Goal: Task Accomplishment & Management: Manage account settings

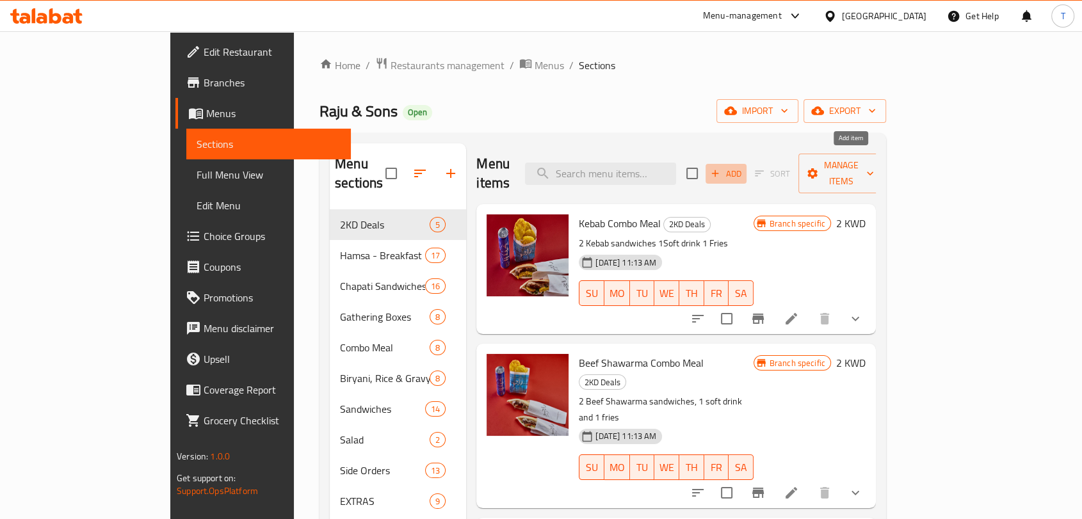
click at [743, 170] on span "Add" at bounding box center [726, 173] width 35 height 15
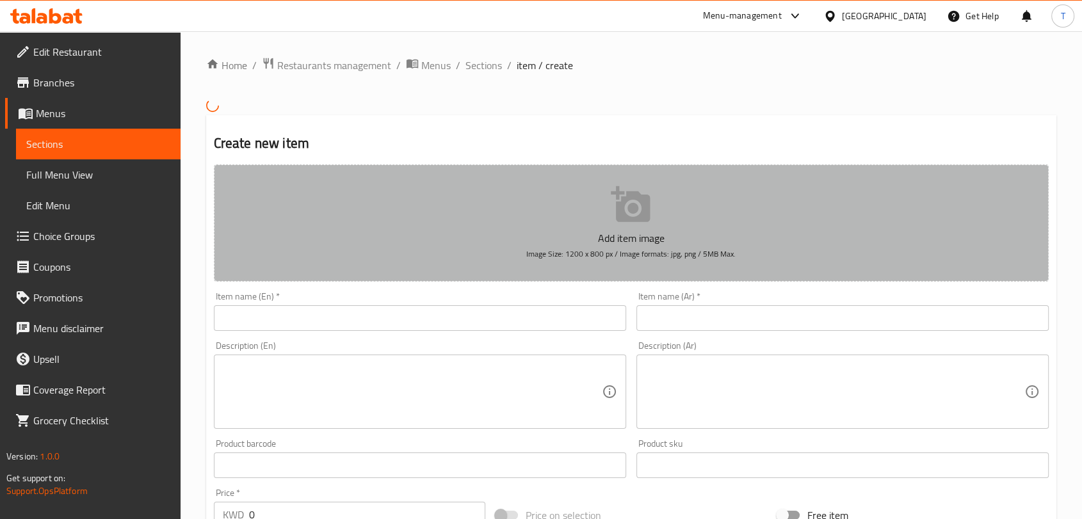
drag, startPoint x: 521, startPoint y: 250, endPoint x: 780, endPoint y: 278, distance: 260.8
click at [780, 278] on button "Add item image Image Size: 1200 x 800 px / Image formats: jpg, png / 5MB Max." at bounding box center [631, 223] width 835 height 117
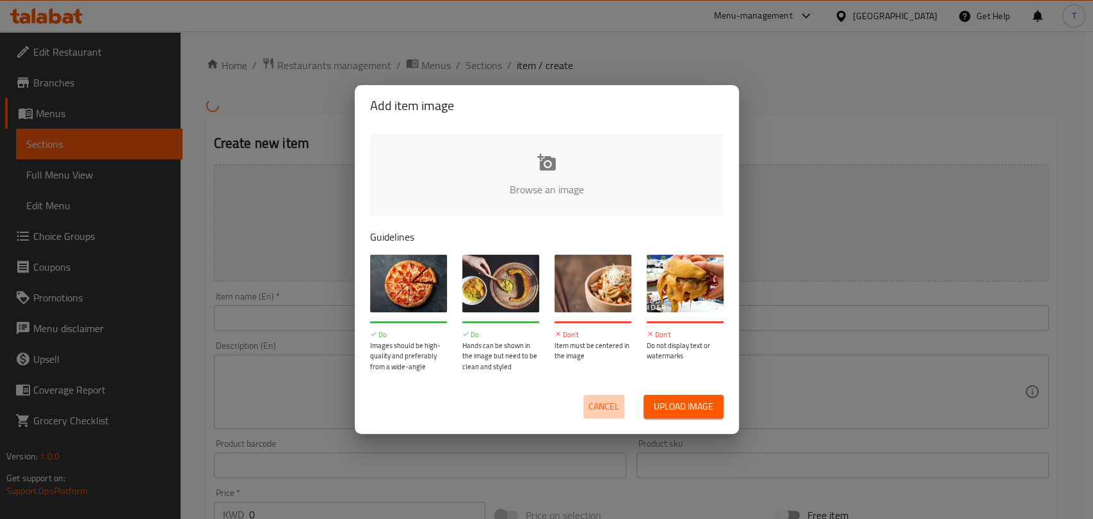
click at [594, 403] on span "Cancel" at bounding box center [603, 407] width 31 height 16
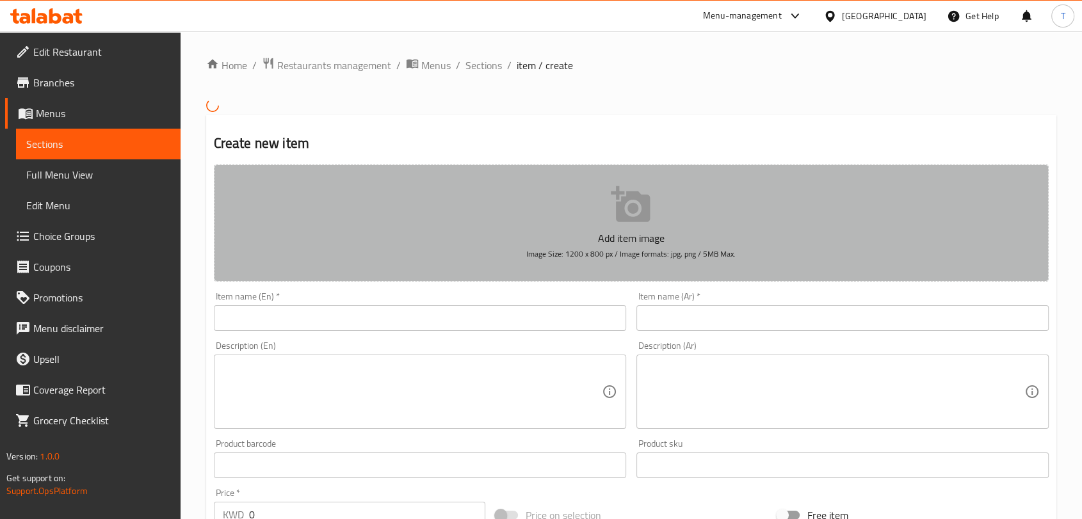
drag, startPoint x: 736, startPoint y: 257, endPoint x: 569, endPoint y: 268, distance: 167.5
click at [569, 268] on button "Add item image Image Size: 1200 x 800 px / Image formats: jpg, png / 5MB Max." at bounding box center [631, 223] width 835 height 117
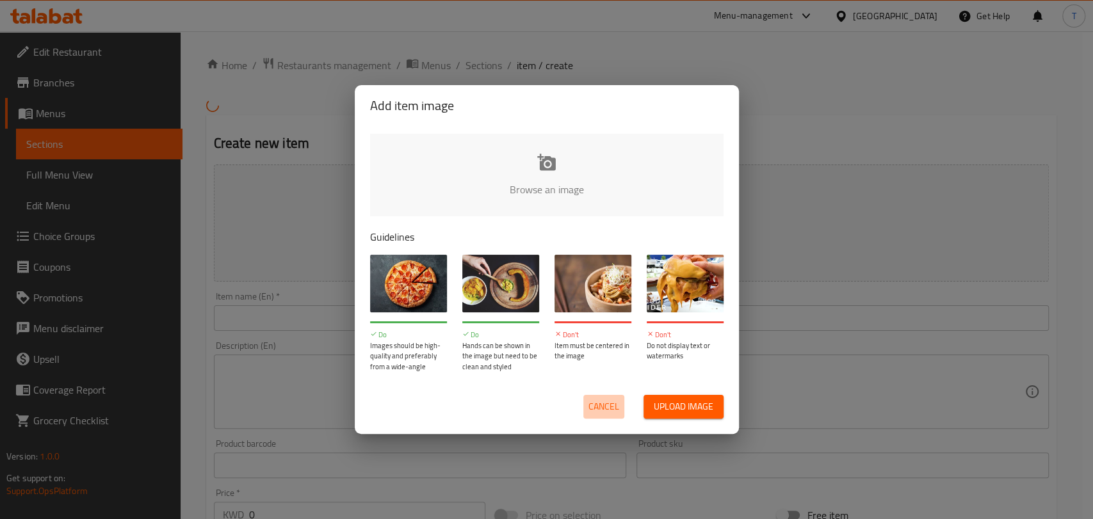
click at [600, 414] on span "Cancel" at bounding box center [603, 407] width 31 height 16
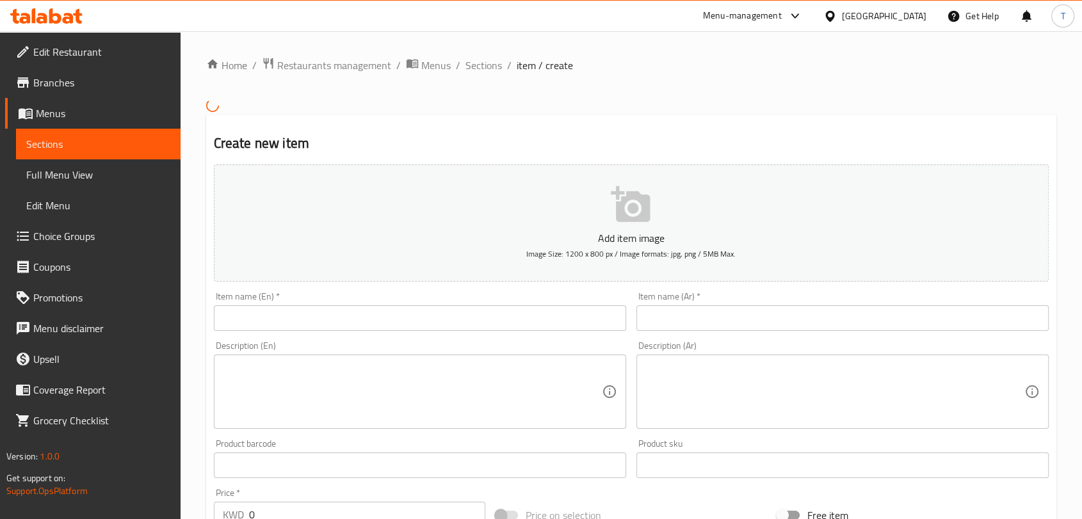
click at [626, 254] on span "Image Size: 1200 x 800 px / Image formats: jpg, png / 5MB Max." at bounding box center [630, 254] width 209 height 15
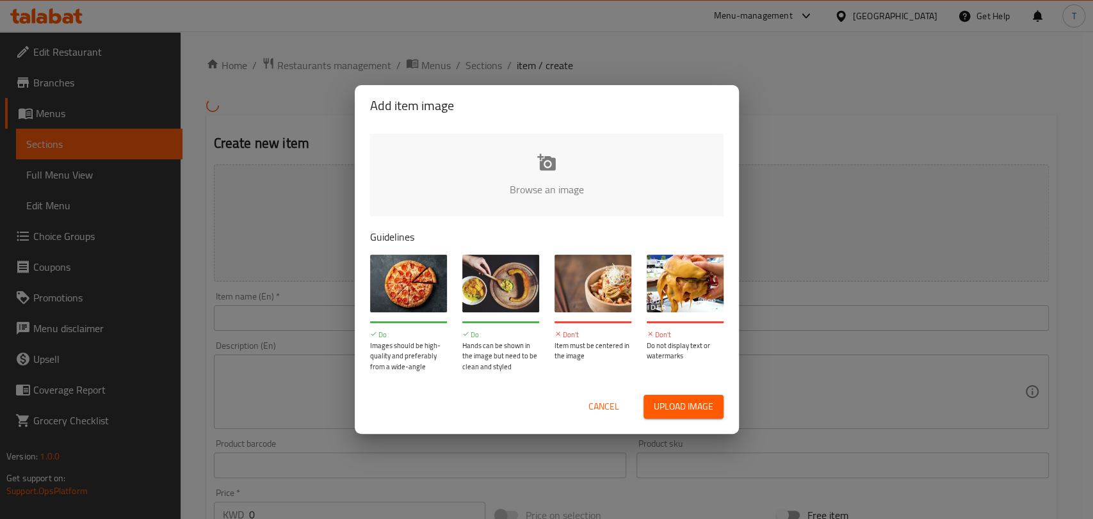
click at [605, 404] on span "Cancel" at bounding box center [603, 407] width 31 height 16
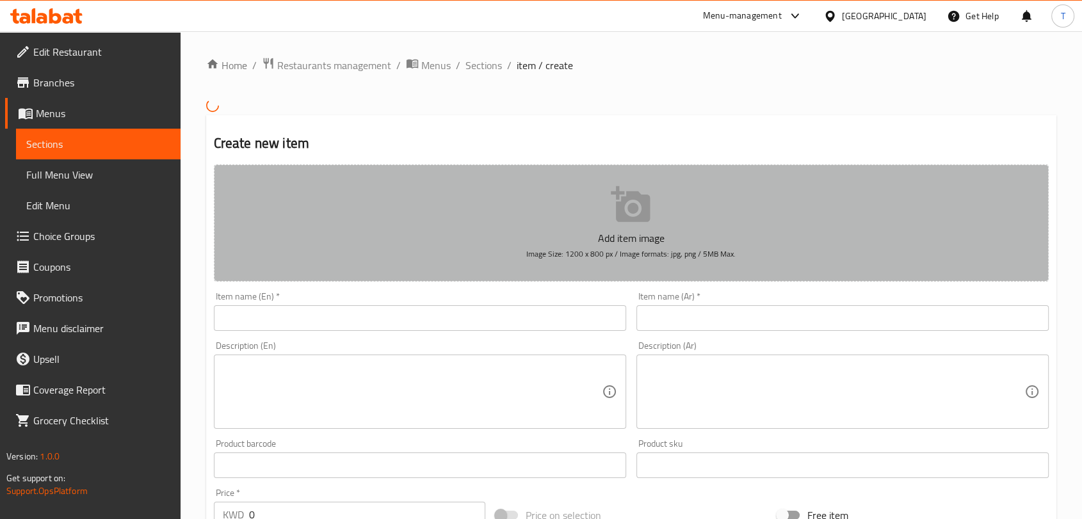
drag, startPoint x: 528, startPoint y: 252, endPoint x: 720, endPoint y: 253, distance: 192.1
click at [720, 253] on span "Image Size: 1200 x 800 px / Image formats: jpg, png / 5MB Max." at bounding box center [630, 254] width 209 height 15
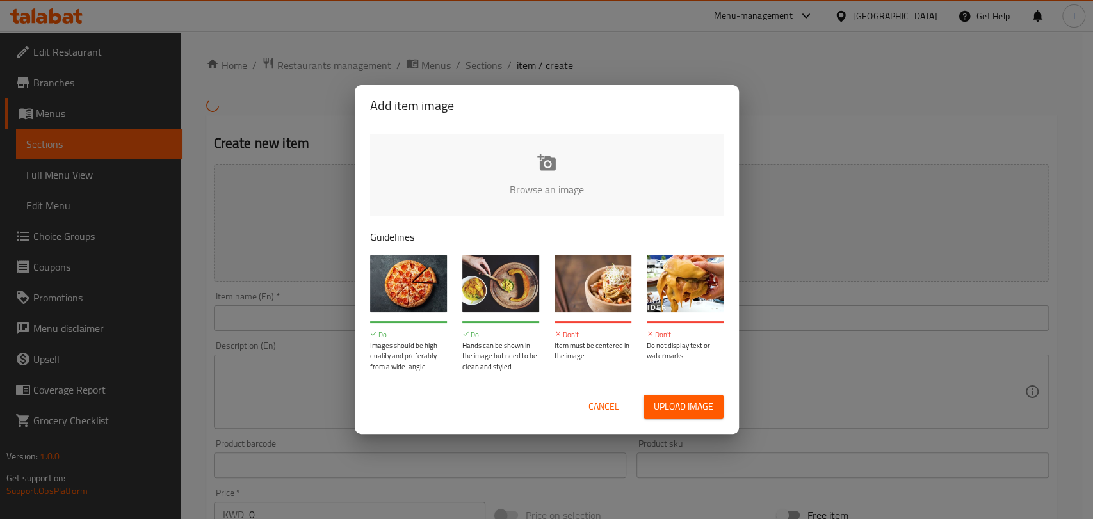
click at [594, 409] on span "Cancel" at bounding box center [603, 407] width 31 height 16
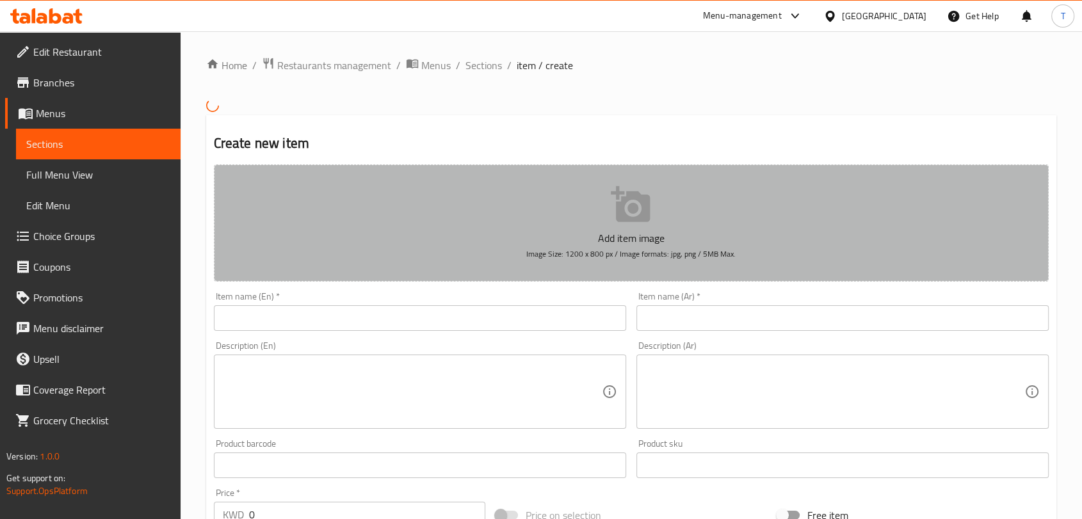
drag, startPoint x: 557, startPoint y: 251, endPoint x: 733, endPoint y: 232, distance: 177.1
click at [733, 232] on button "Add item image Image Size: 1200 x 800 px / Image formats: jpg, png / 5MB Max." at bounding box center [631, 223] width 835 height 117
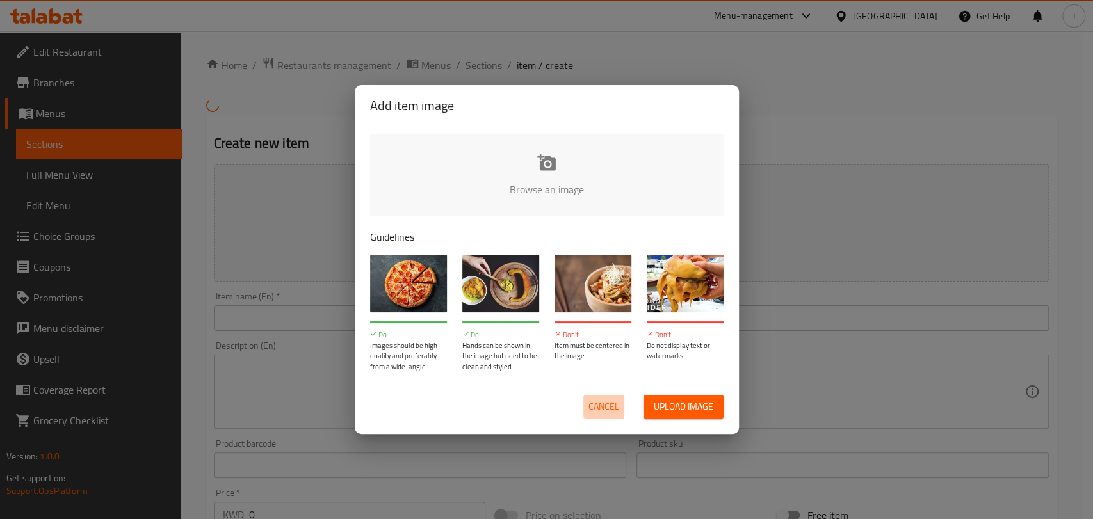
click at [611, 402] on span "Cancel" at bounding box center [603, 407] width 31 height 16
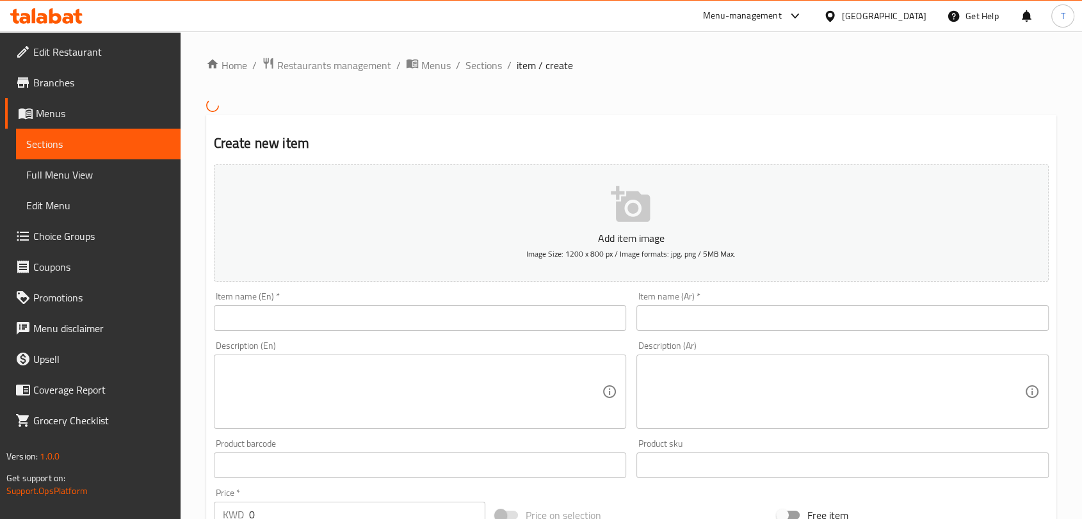
click at [63, 19] on icon at bounding box center [68, 18] width 11 height 11
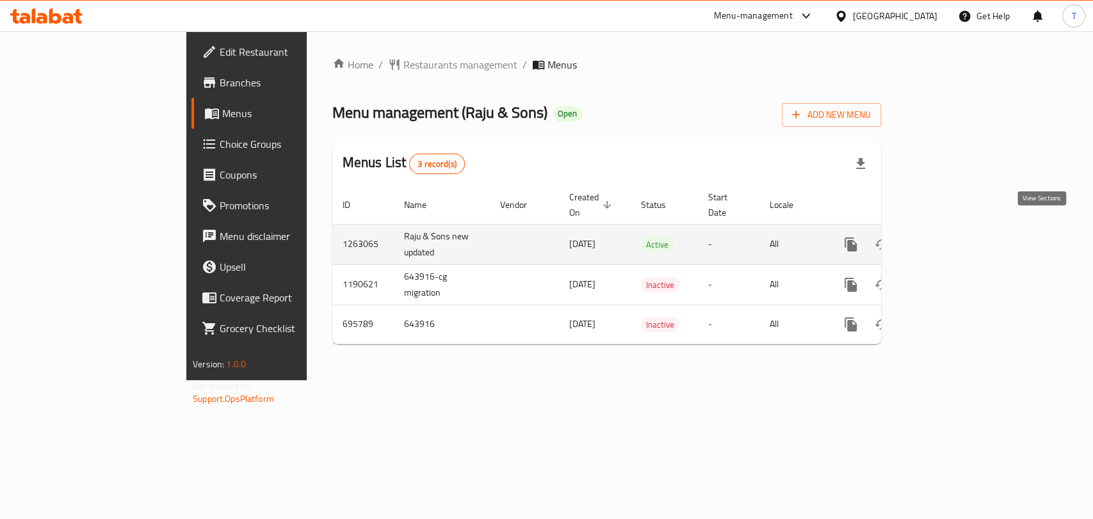
click at [951, 237] on icon "enhanced table" at bounding box center [942, 244] width 15 height 15
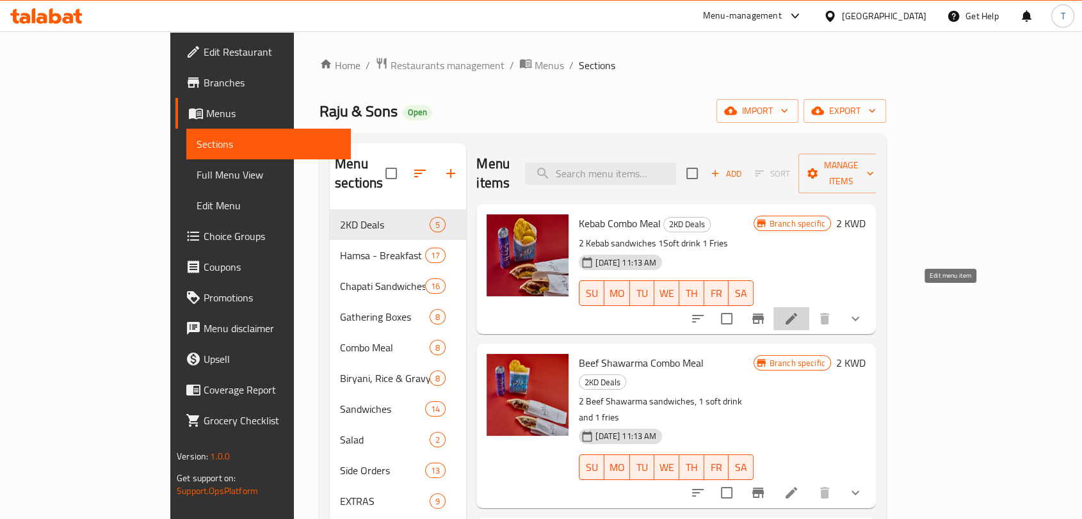
click at [797, 313] on icon at bounding box center [792, 319] width 12 height 12
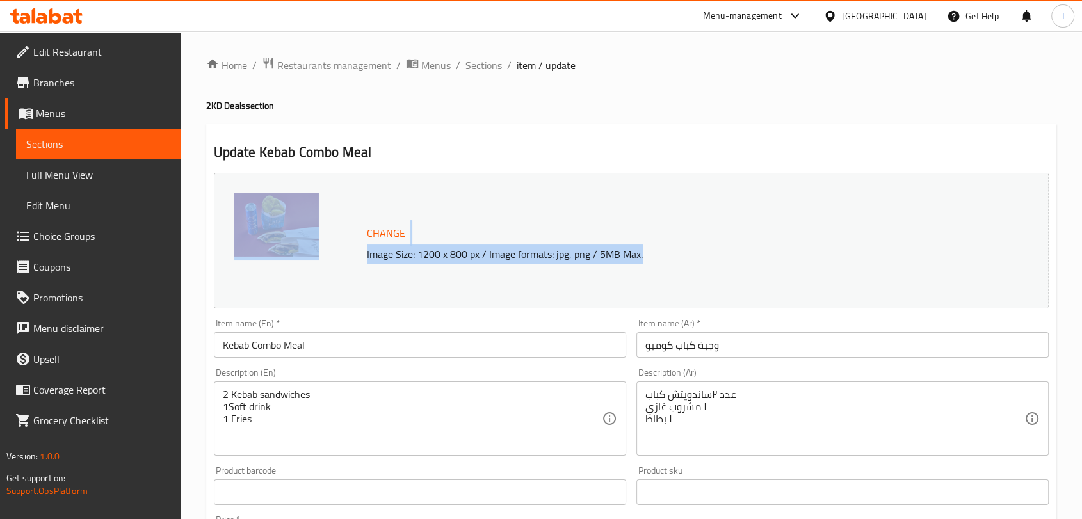
drag, startPoint x: 647, startPoint y: 252, endPoint x: 366, endPoint y: 267, distance: 282.2
click at [366, 267] on div "Change Image Size: 1200 x 800 px / Image formats: jpg, png / 5MB Max." at bounding box center [631, 241] width 835 height 136
click at [425, 281] on div "Change Image Size: 1200 x 800 px / Image formats: jpg, png / 5MB Max." at bounding box center [631, 241] width 835 height 136
drag, startPoint x: 366, startPoint y: 256, endPoint x: 715, endPoint y: 267, distance: 349.1
click at [715, 267] on div "Change Image Size: 1200 x 800 px / Image formats: jpg, png / 5MB Max." at bounding box center [631, 241] width 835 height 136
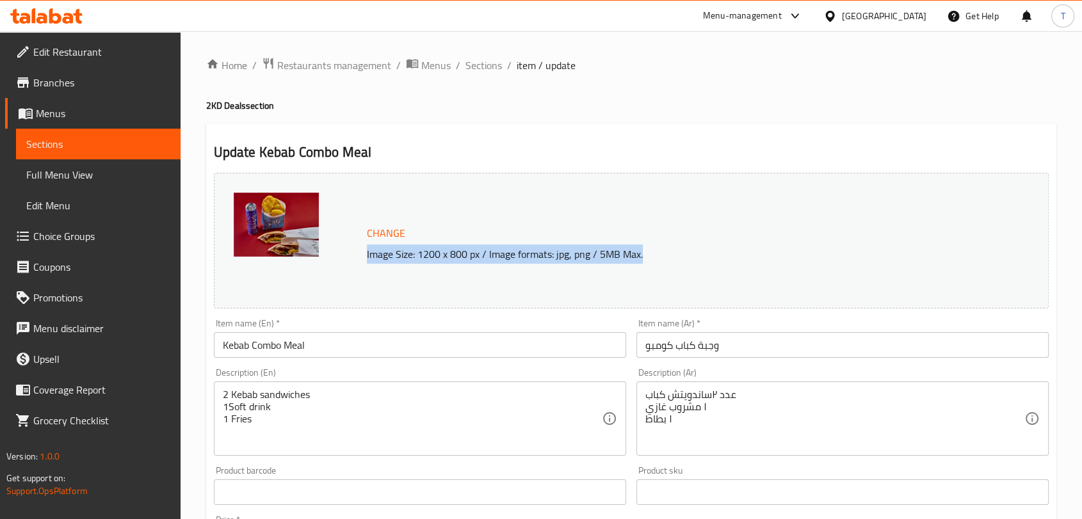
copy p "Image Size: 1200 x 800 px / Image formats: jpg, png / 5MB Max."
click at [604, 306] on div "Change Image Size: 1200 x 800 px / Image formats: jpg, png / 5MB Max." at bounding box center [631, 241] width 835 height 136
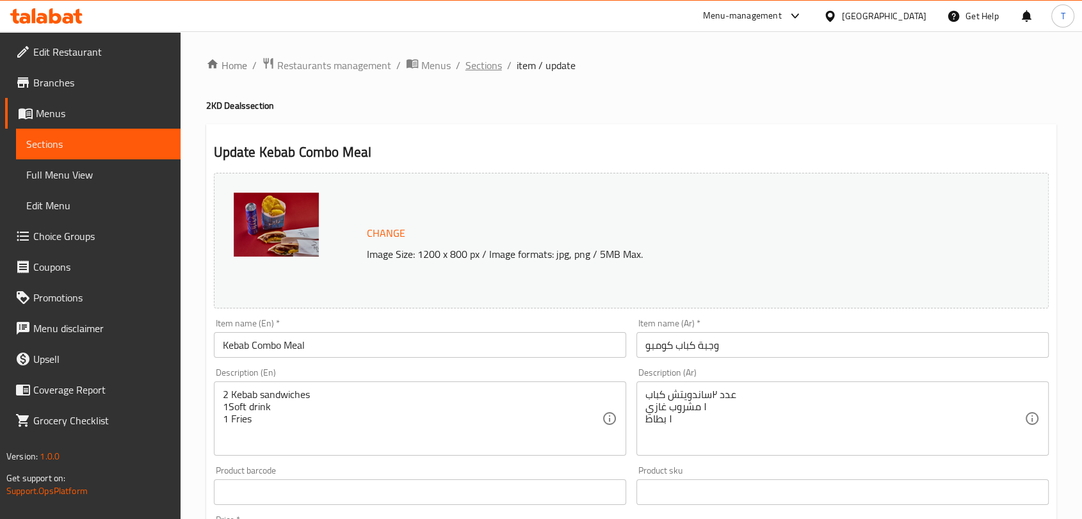
click at [483, 59] on span "Sections" at bounding box center [484, 65] width 36 height 15
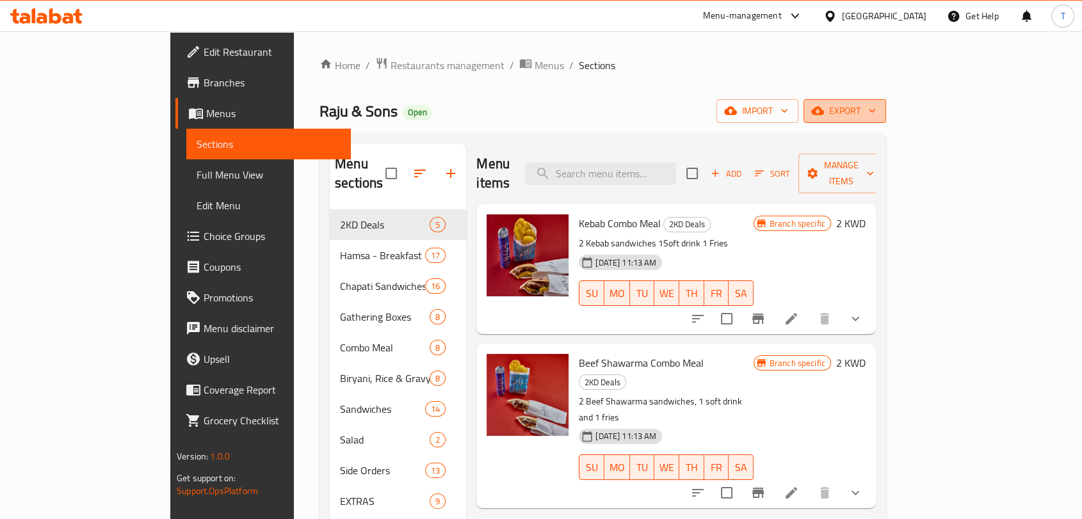
click at [876, 114] on span "export" at bounding box center [845, 111] width 62 height 16
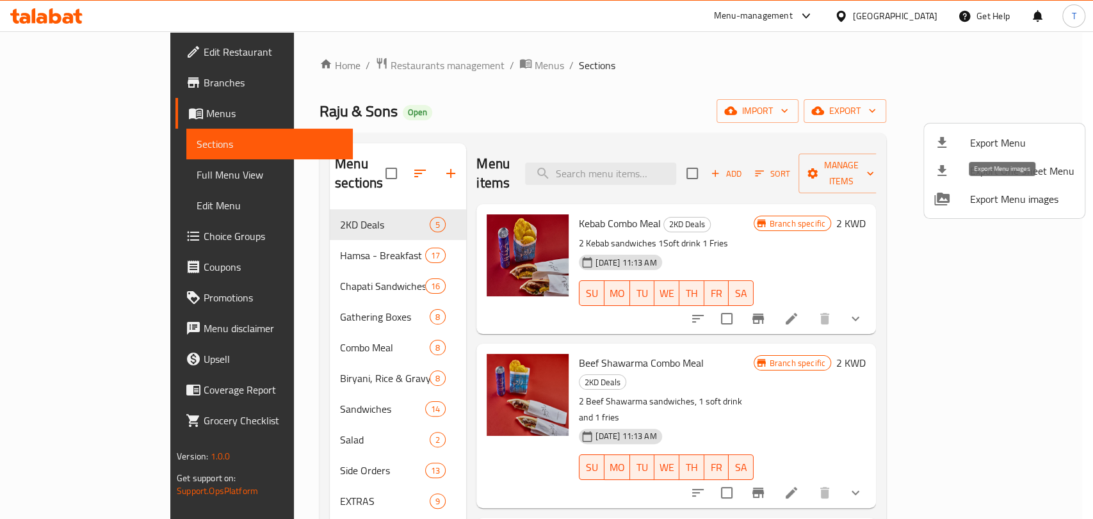
click at [1009, 196] on span "Export Menu images" at bounding box center [1022, 198] width 104 height 15
click at [556, 124] on div at bounding box center [546, 259] width 1093 height 519
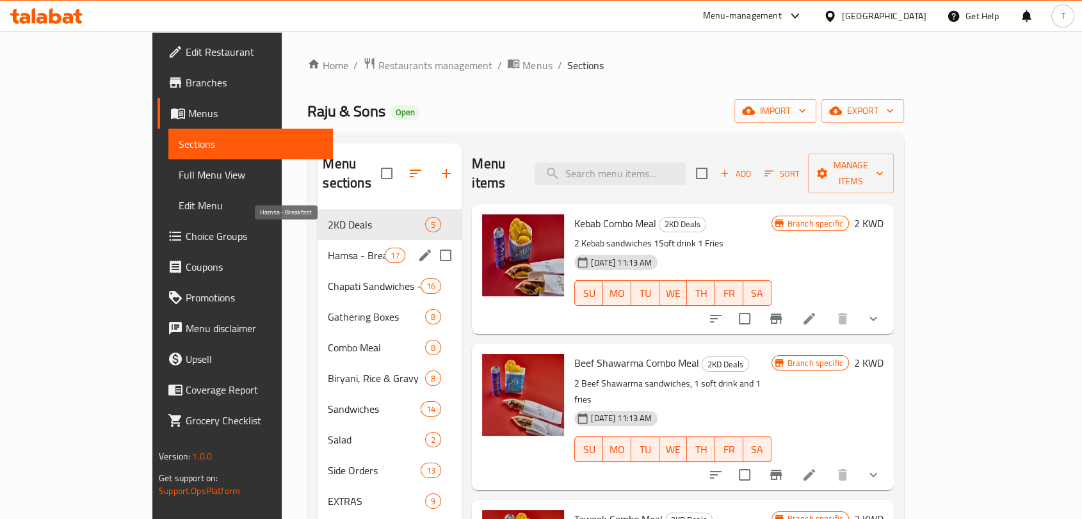
click at [328, 248] on span "Hamsa - Breakfast" at bounding box center [356, 255] width 57 height 15
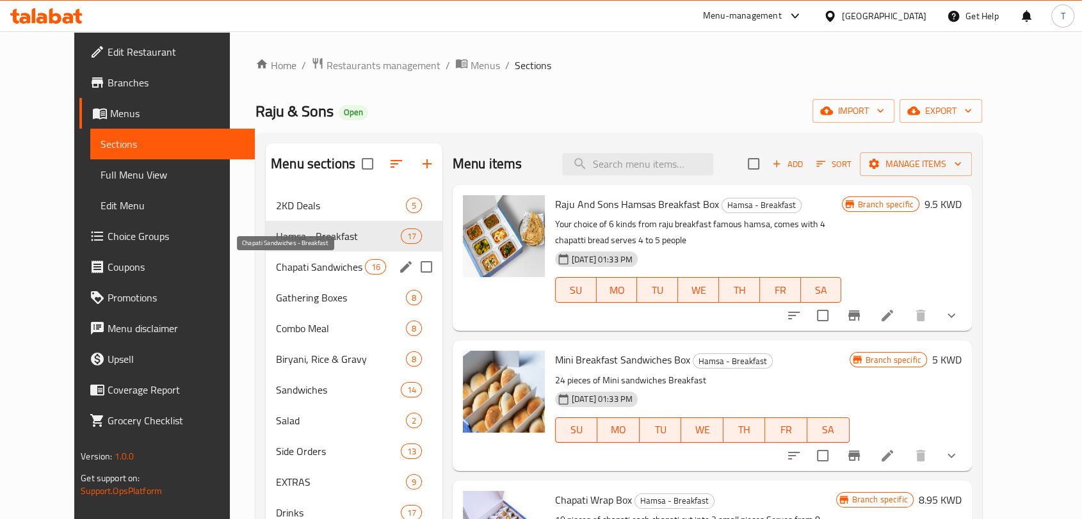
click at [276, 266] on span "Chapati Sandwiches - Breakfast" at bounding box center [320, 266] width 89 height 15
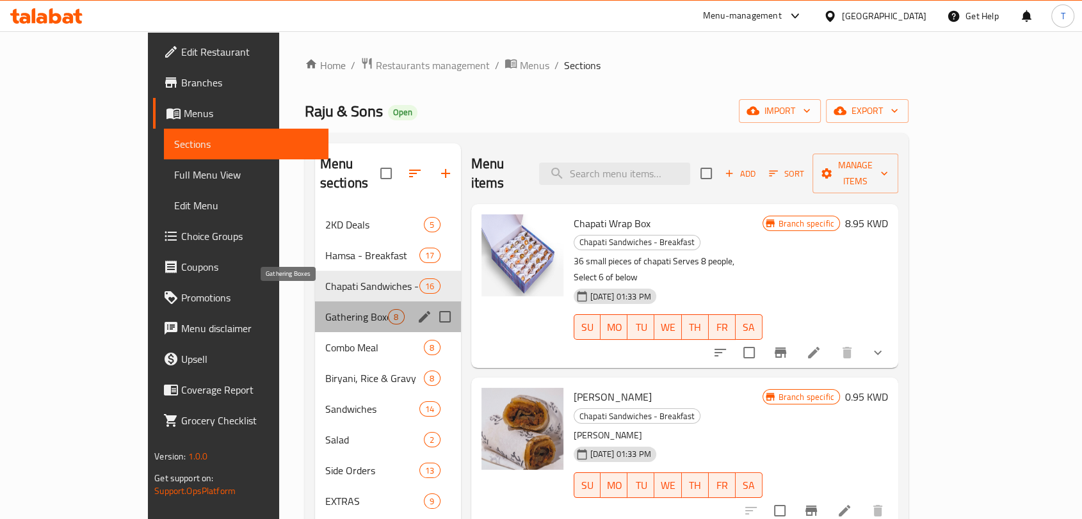
click at [325, 309] on span "Gathering Boxes" at bounding box center [356, 316] width 63 height 15
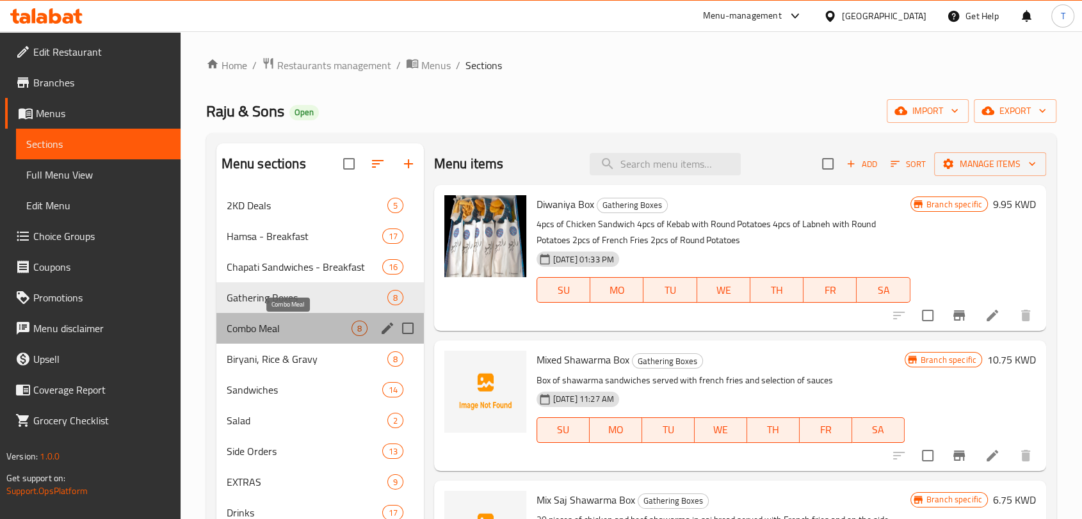
click at [284, 334] on span "Combo Meal" at bounding box center [289, 328] width 125 height 15
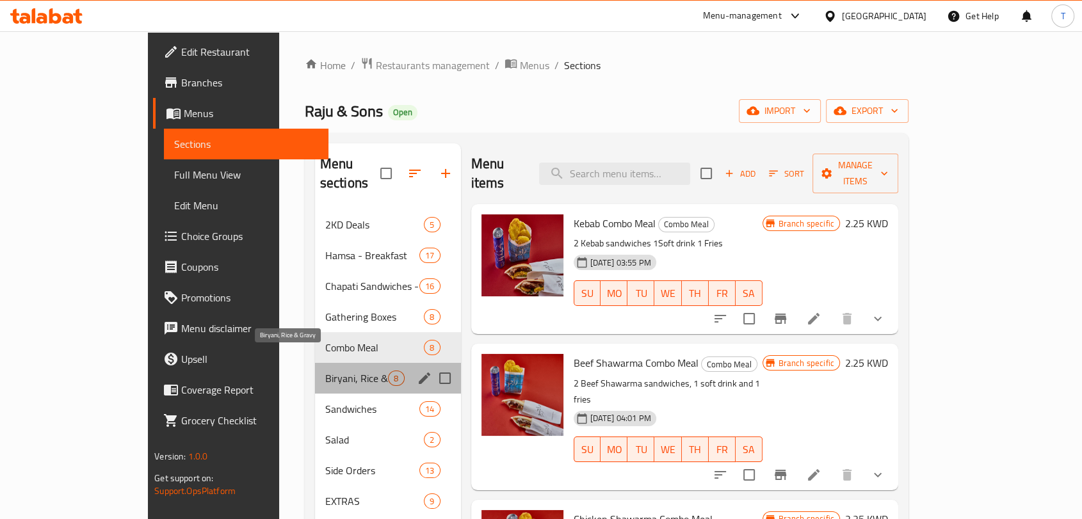
click at [325, 371] on span "Biryani, Rice & Gravy" at bounding box center [356, 378] width 63 height 15
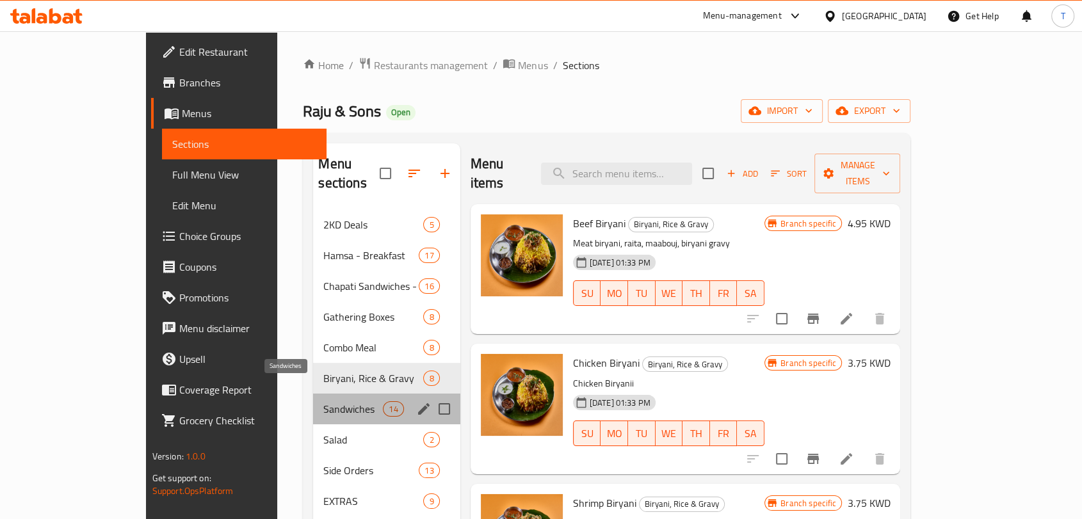
click at [323, 401] on span "Sandwiches" at bounding box center [353, 408] width 60 height 15
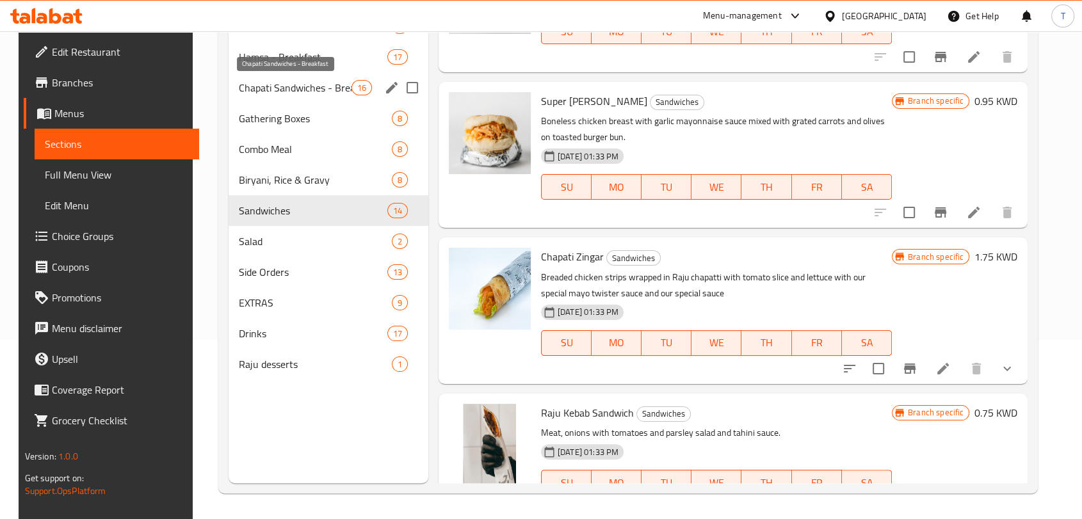
scroll to position [11, 0]
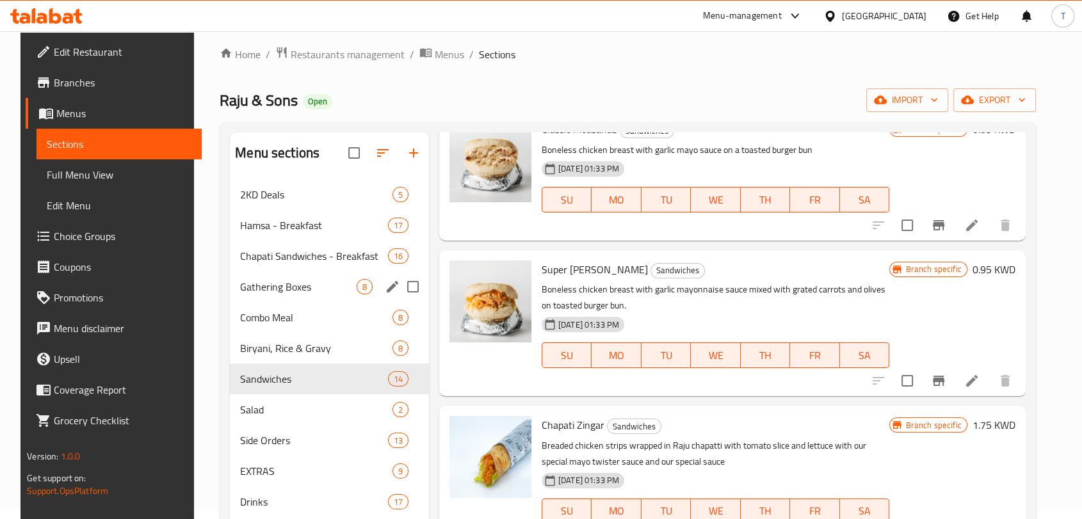
click at [292, 273] on div "Gathering Boxes 8" at bounding box center [329, 286] width 199 height 31
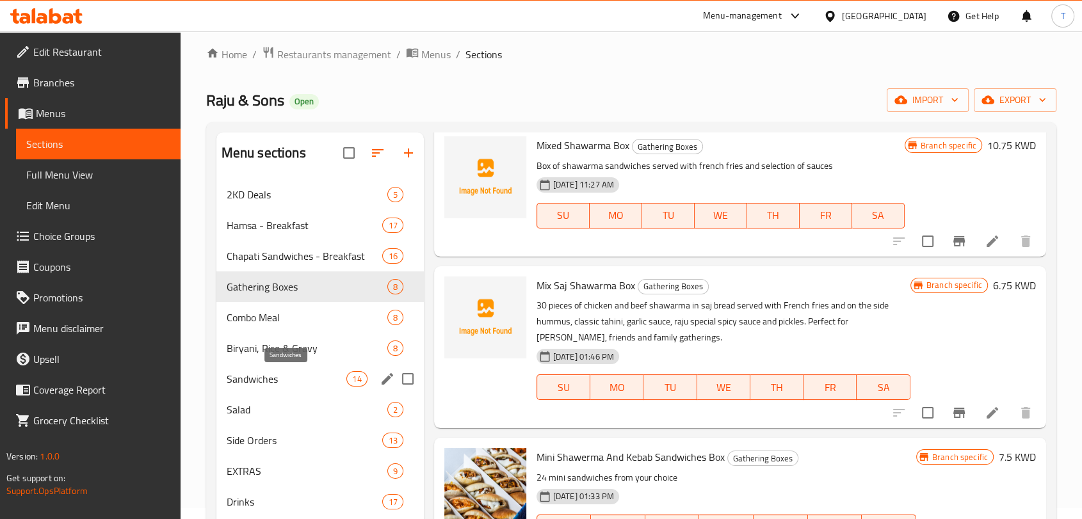
click at [295, 378] on span "Sandwiches" at bounding box center [287, 378] width 120 height 15
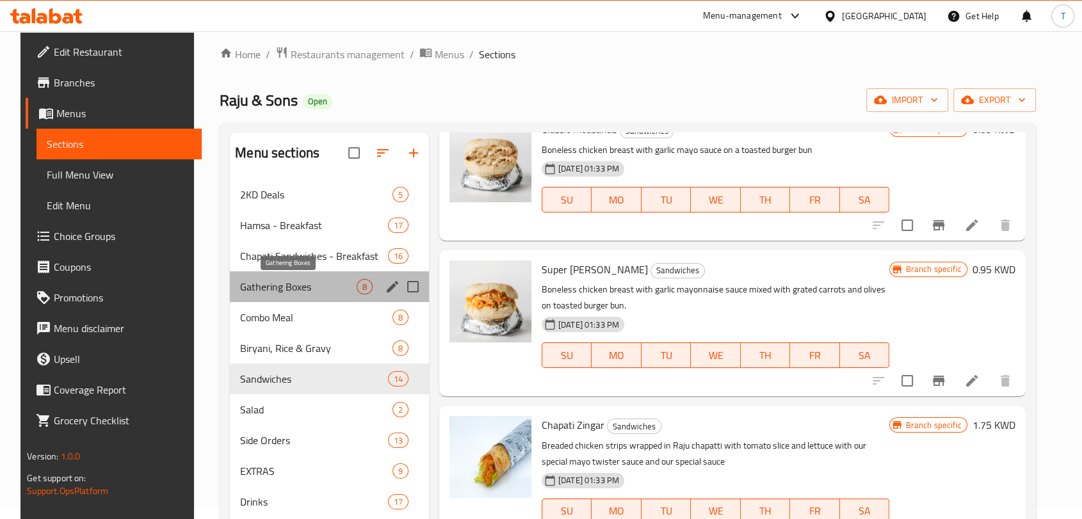
click at [316, 288] on span "Gathering Boxes" at bounding box center [298, 286] width 116 height 15
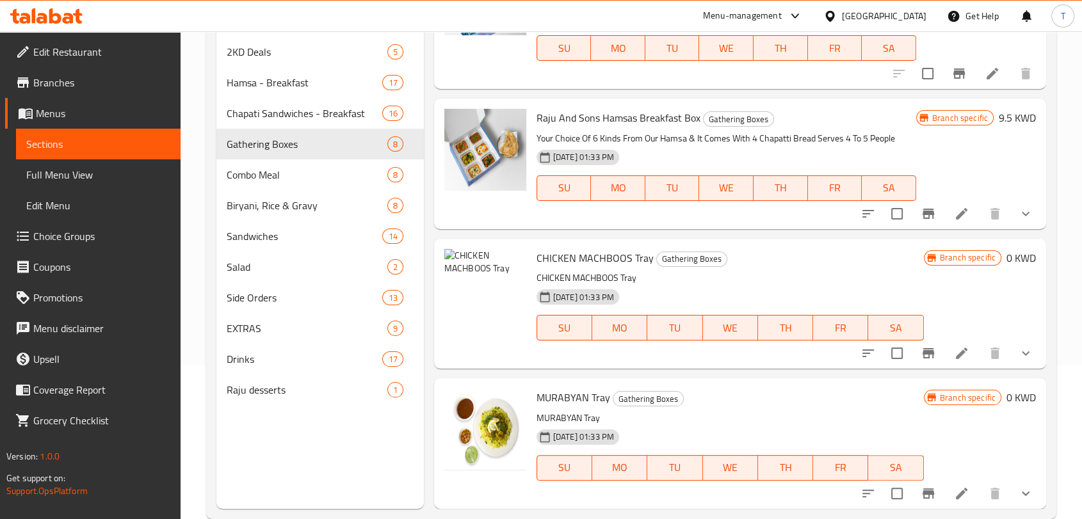
scroll to position [179, 0]
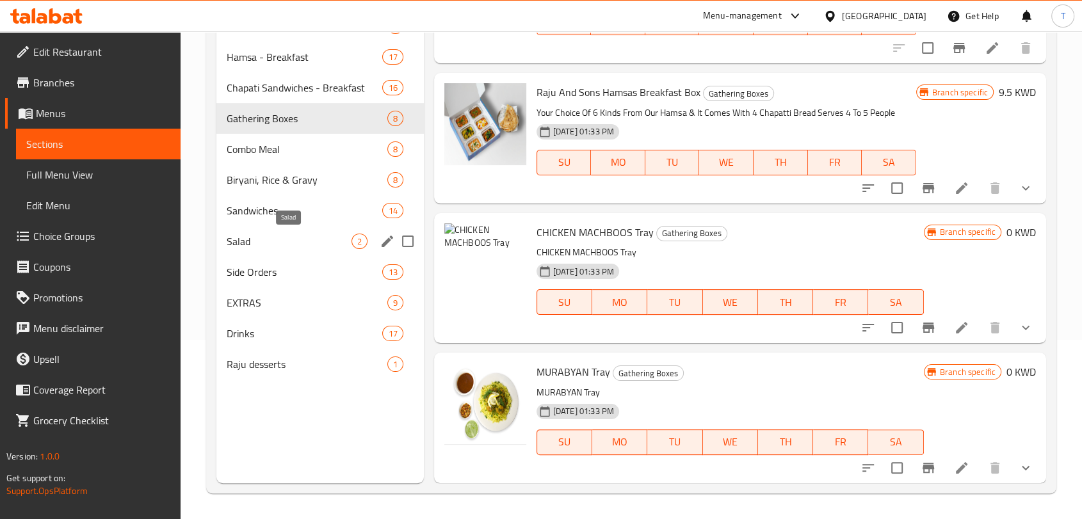
click at [261, 235] on span "Salad" at bounding box center [289, 241] width 125 height 15
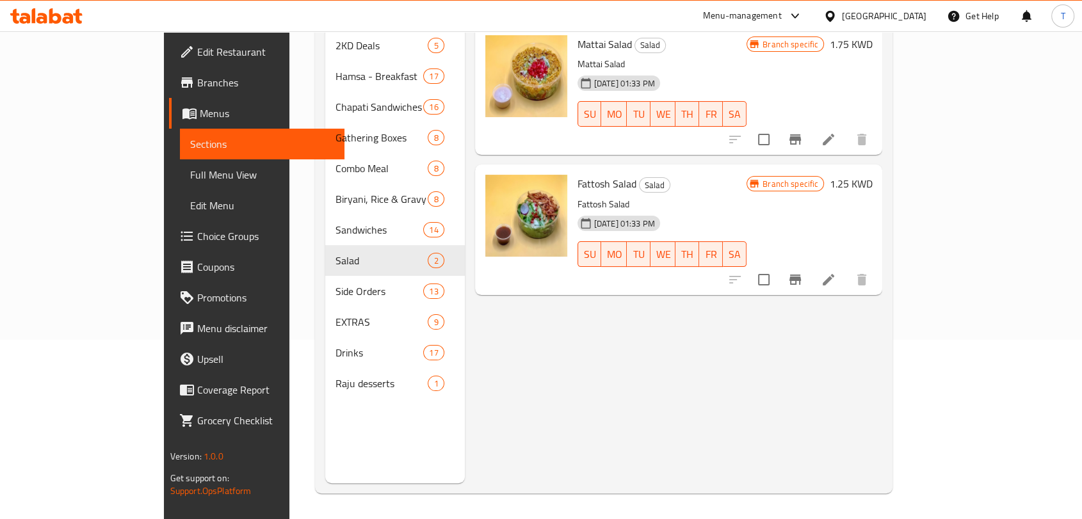
scroll to position [60, 0]
